Goal: Find specific fact: Find specific fact

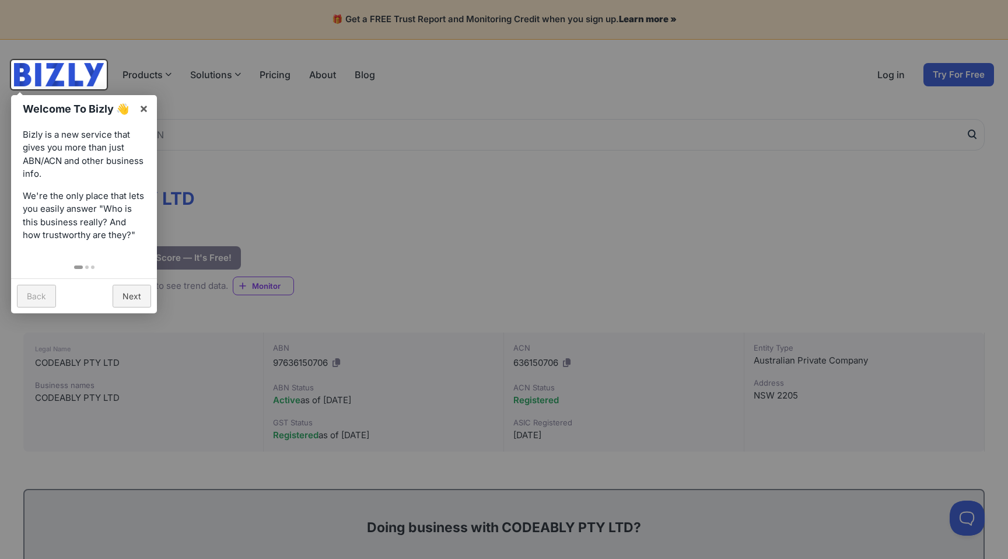
click at [310, 222] on div at bounding box center [504, 279] width 1008 height 559
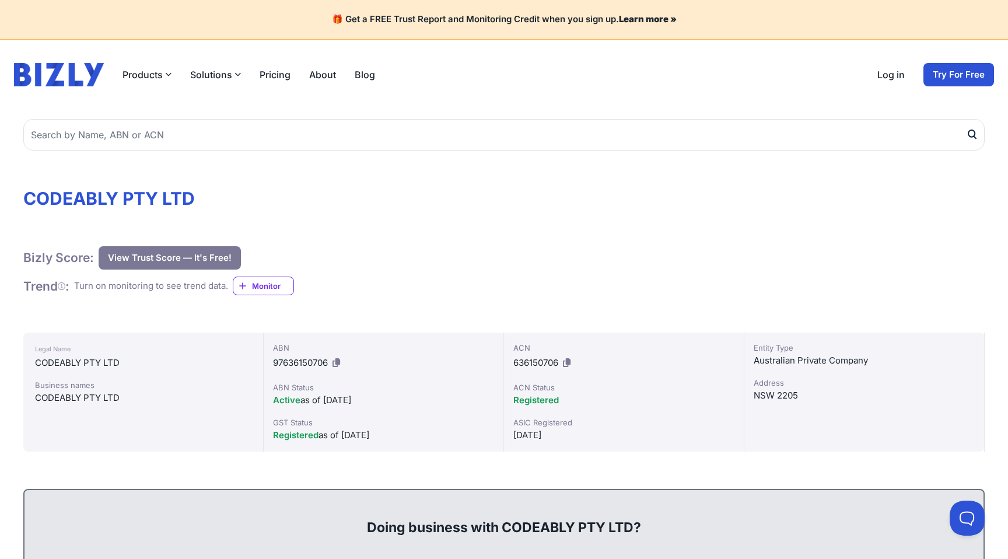
click at [106, 360] on div "CODEABLY PTY LTD" at bounding box center [143, 363] width 216 height 14
click at [107, 360] on div "CODEABLY PTY LTD" at bounding box center [143, 363] width 216 height 14
copy div "CODEABLY PTY LTD"
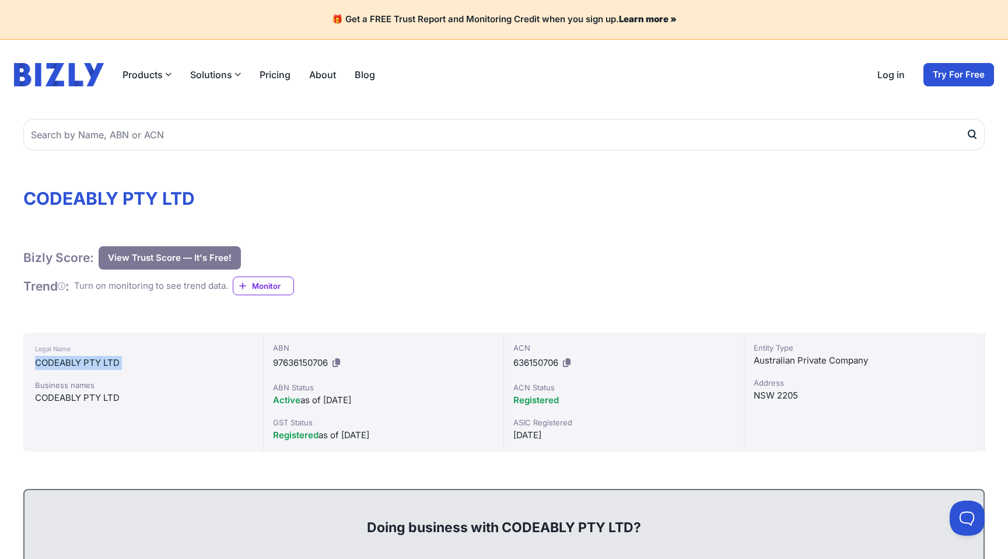
click at [336, 366] on icon at bounding box center [336, 362] width 8 height 9
copy div "CODEABLY PTY LTD"
click at [335, 361] on icon at bounding box center [336, 362] width 8 height 9
copy div "CODEABLY PTY LTD"
